Goal: Task Accomplishment & Management: Use online tool/utility

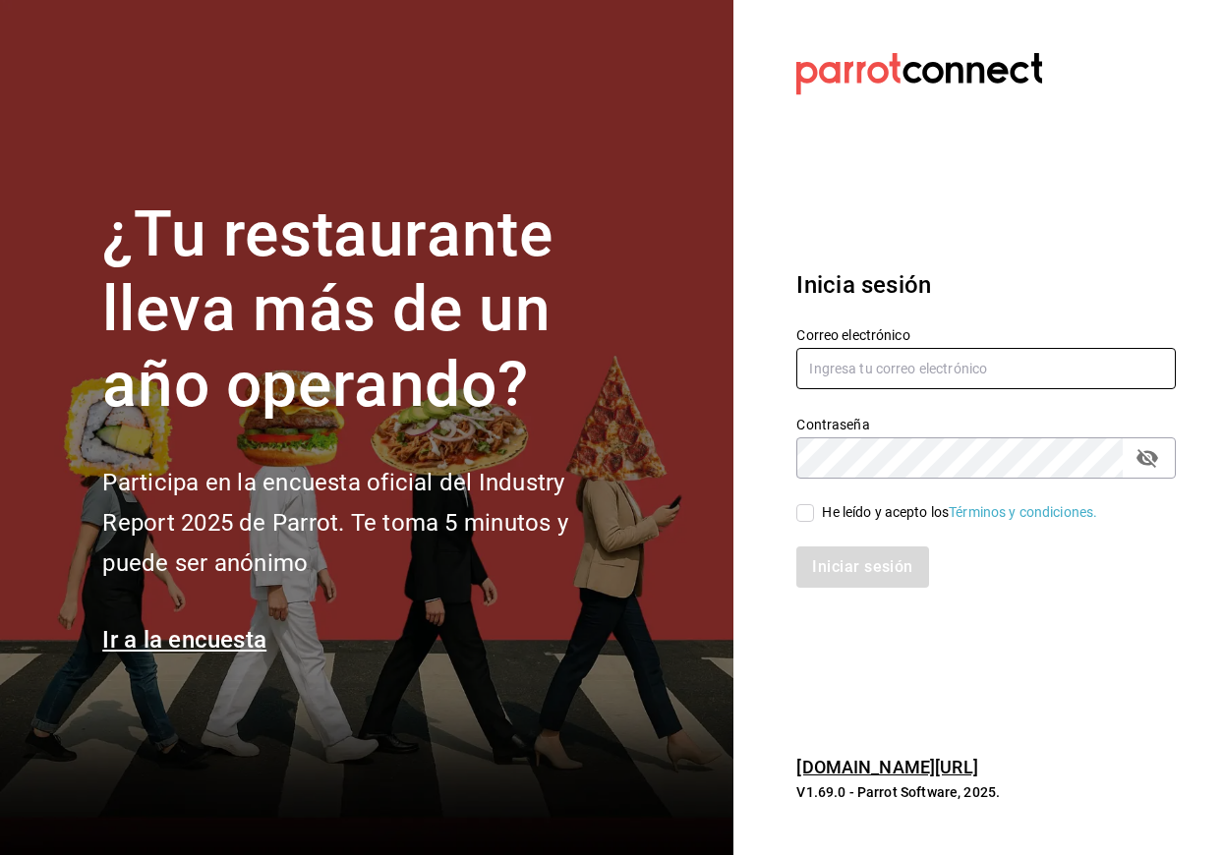
type input "[EMAIL_ADDRESS][DOMAIN_NAME]"
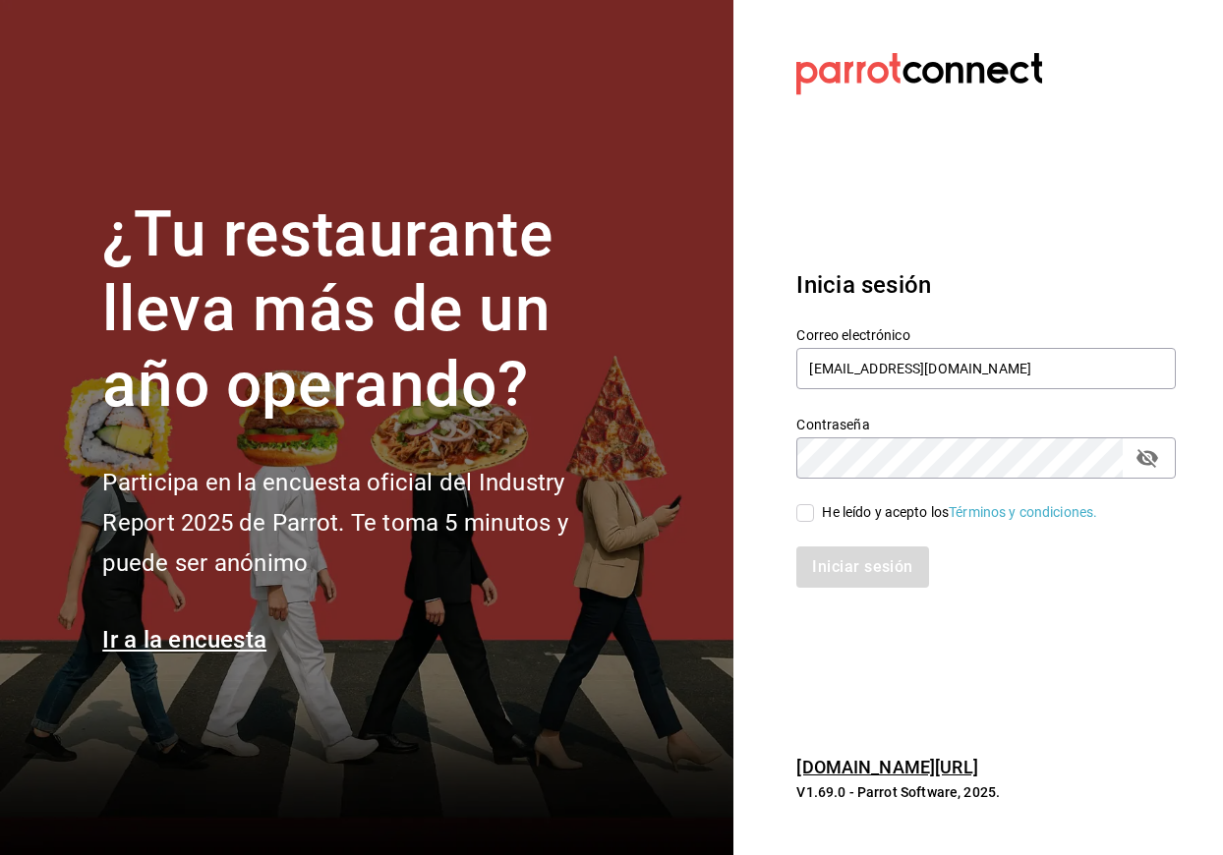
click at [1137, 461] on icon "passwordField" at bounding box center [1148, 458] width 24 height 24
click at [801, 517] on input "He leído y acepto los Términos y condiciones." at bounding box center [805, 513] width 18 height 18
checkbox input "true"
click at [864, 576] on button "Iniciar sesión" at bounding box center [863, 567] width 134 height 41
